Goal: Check status

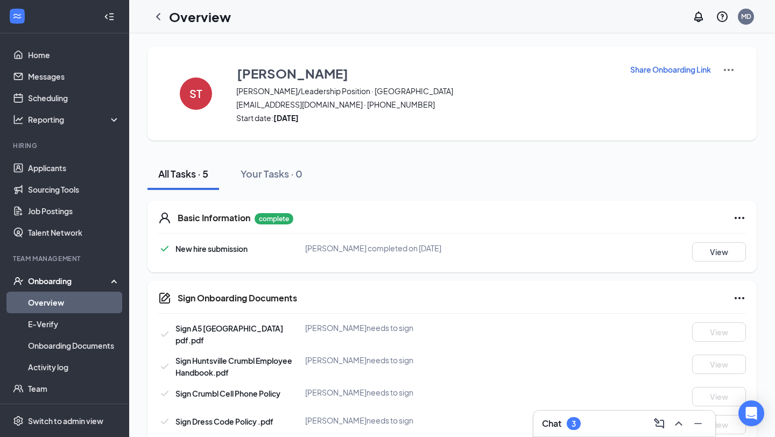
scroll to position [17, 0]
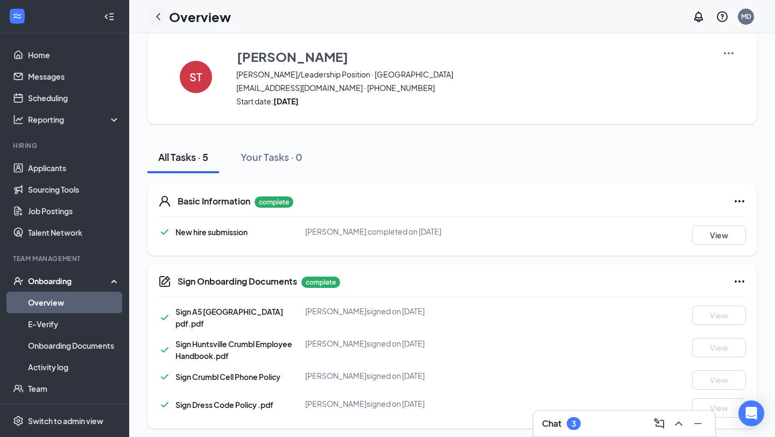
click at [160, 17] on icon "ChevronLeft" at bounding box center [158, 16] width 13 height 13
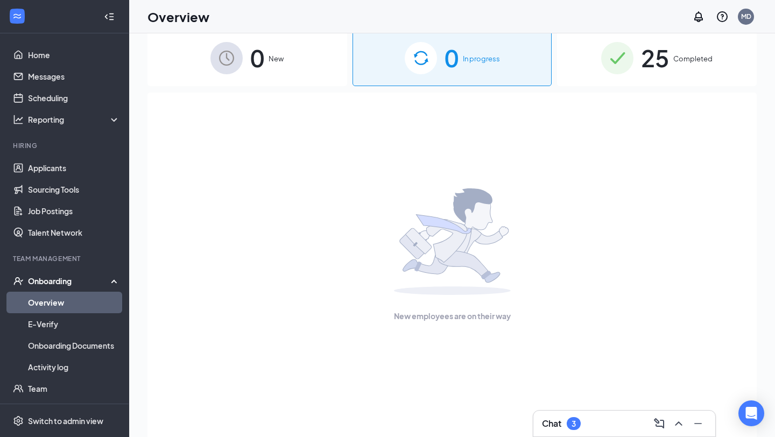
click at [641, 65] on span "25" at bounding box center [655, 57] width 28 height 37
